Goal: Check status: Check status

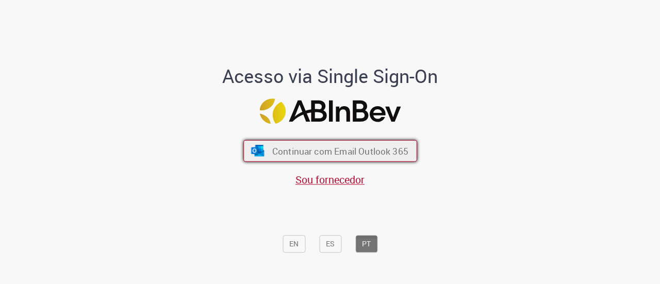
click at [392, 156] on span "Continuar com Email Outlook 365" at bounding box center [340, 151] width 136 height 12
